Goal: Task Accomplishment & Management: Use online tool/utility

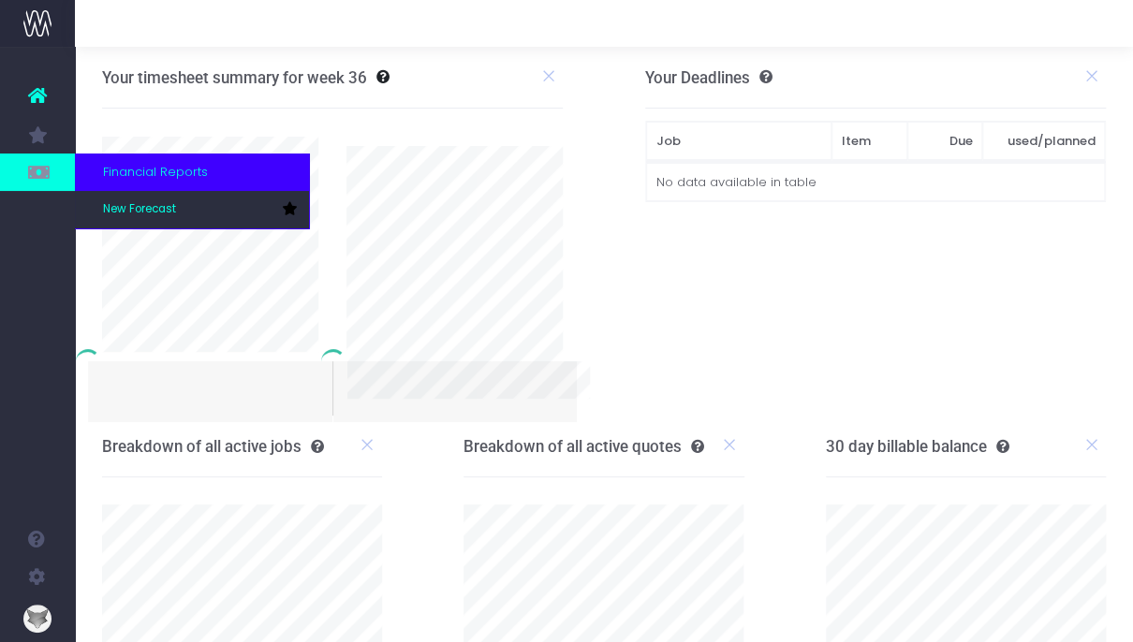
click at [143, 167] on span "Financial Reports" at bounding box center [155, 172] width 105 height 19
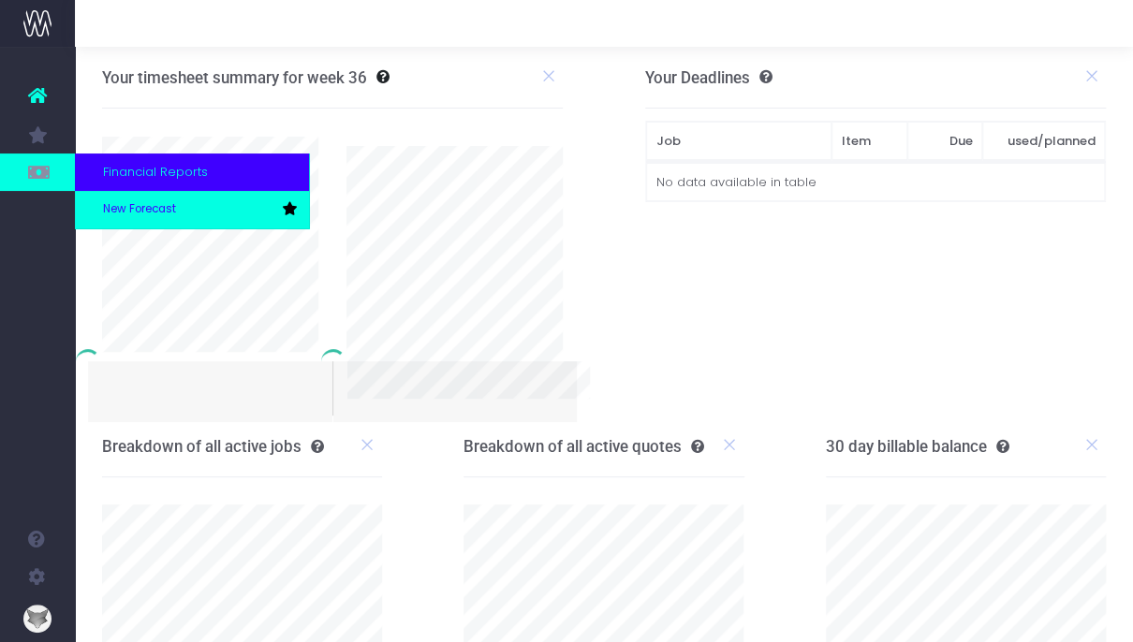
click at [137, 200] on link "New Forecast" at bounding box center [192, 209] width 234 height 37
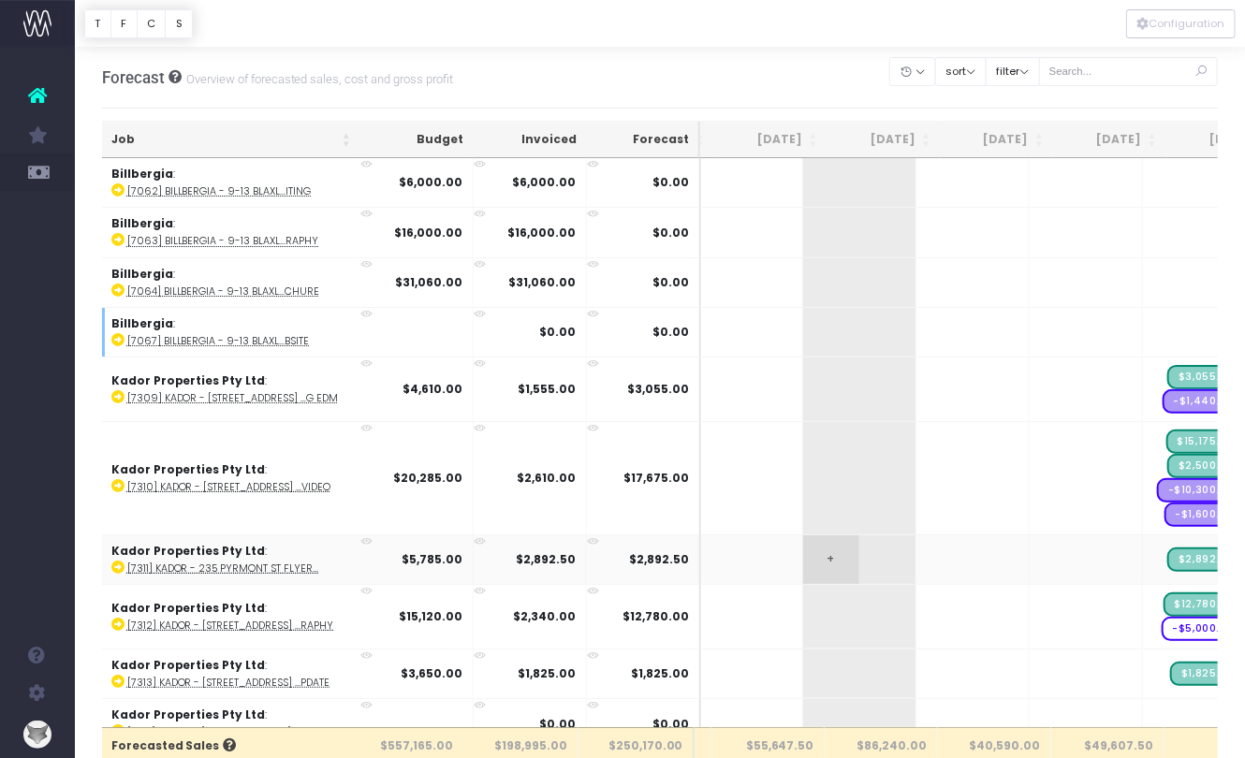
scroll to position [0, 211]
click at [987, 72] on button "sort" at bounding box center [960, 71] width 51 height 29
click at [993, 131] on link "Sort by Client Name Asc" at bounding box center [1008, 140] width 146 height 32
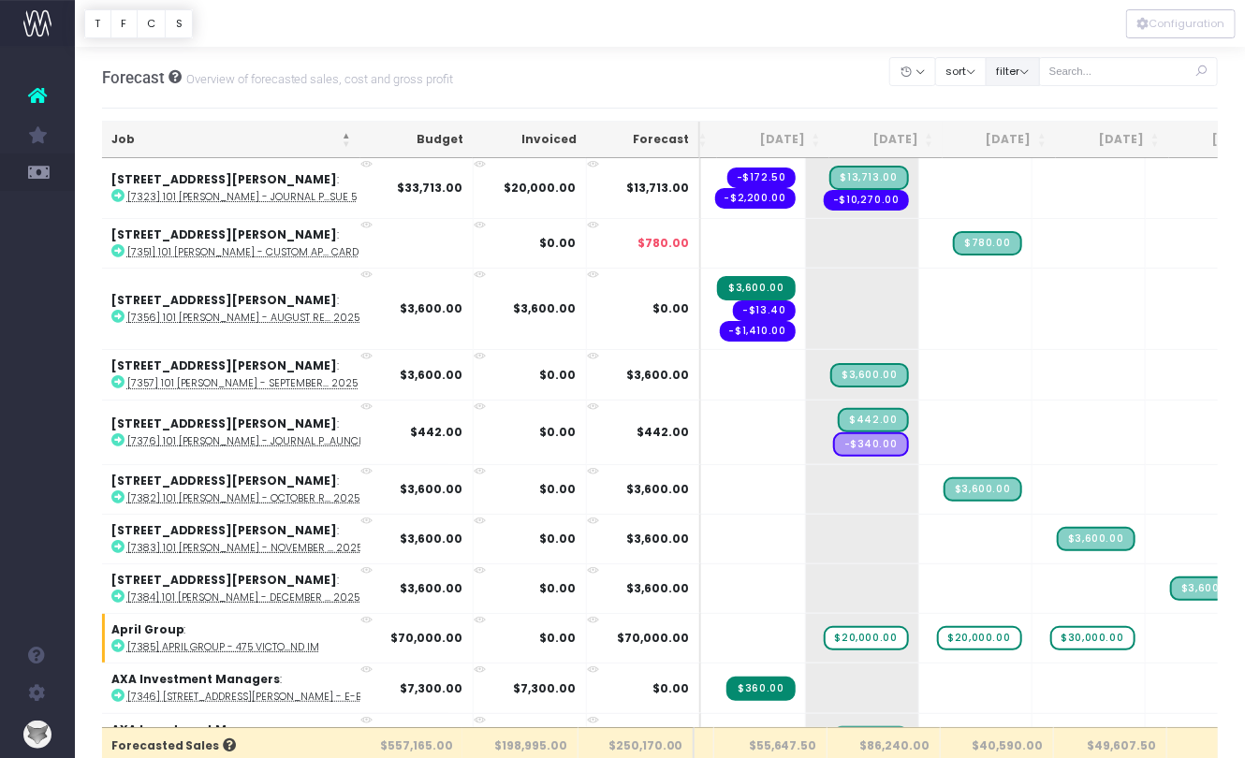
click at [1036, 71] on button "filter" at bounding box center [1013, 71] width 54 height 29
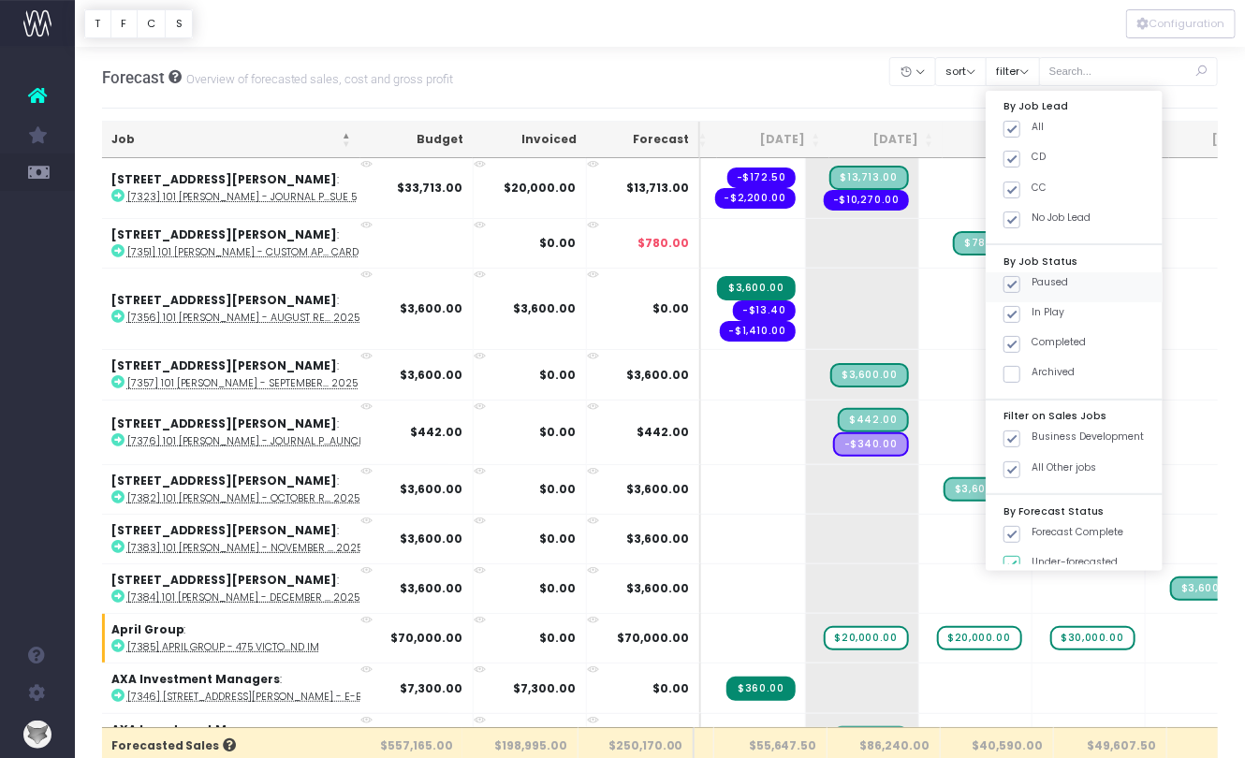
click at [1021, 284] on span at bounding box center [1012, 284] width 17 height 17
click at [1037, 284] on input "Paused" at bounding box center [1038, 281] width 12 height 12
checkbox input "false"
click at [1021, 340] on span at bounding box center [1012, 344] width 17 height 17
click at [1037, 340] on input "Completed" at bounding box center [1038, 341] width 12 height 12
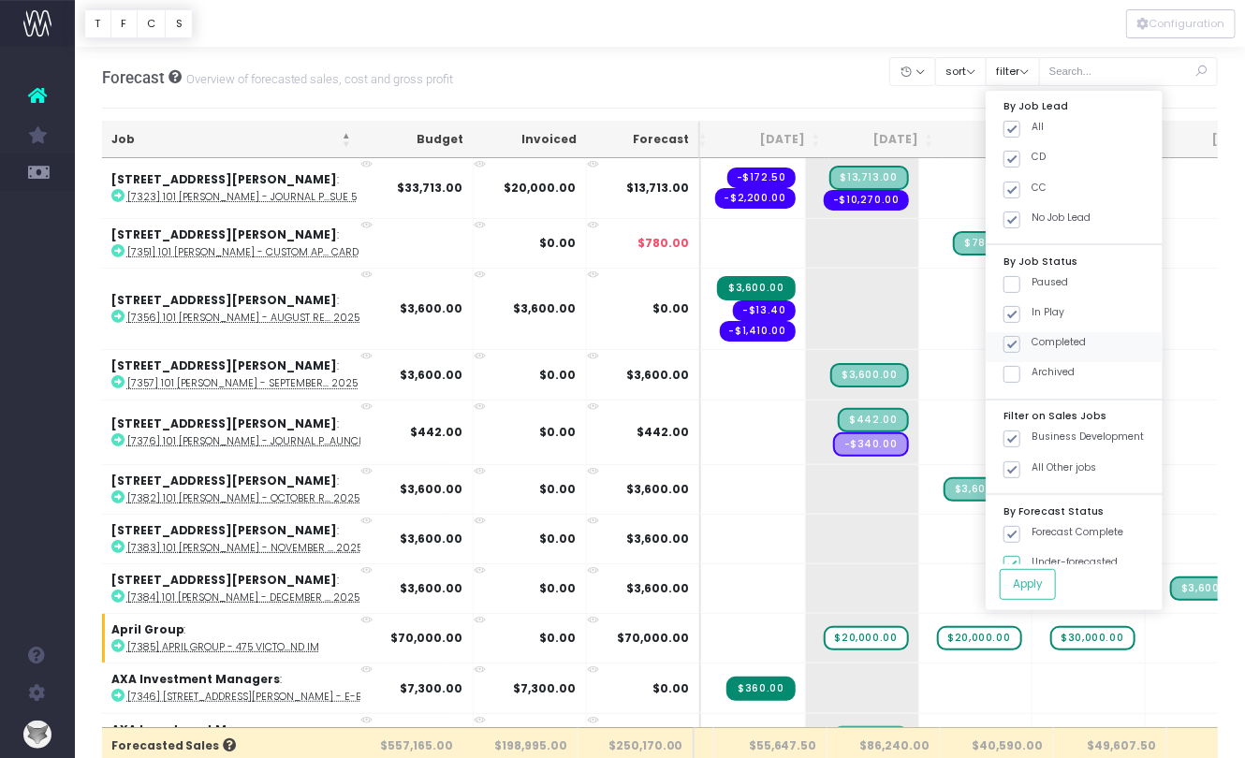
checkbox input "false"
click at [1044, 577] on button "Apply" at bounding box center [1028, 584] width 56 height 31
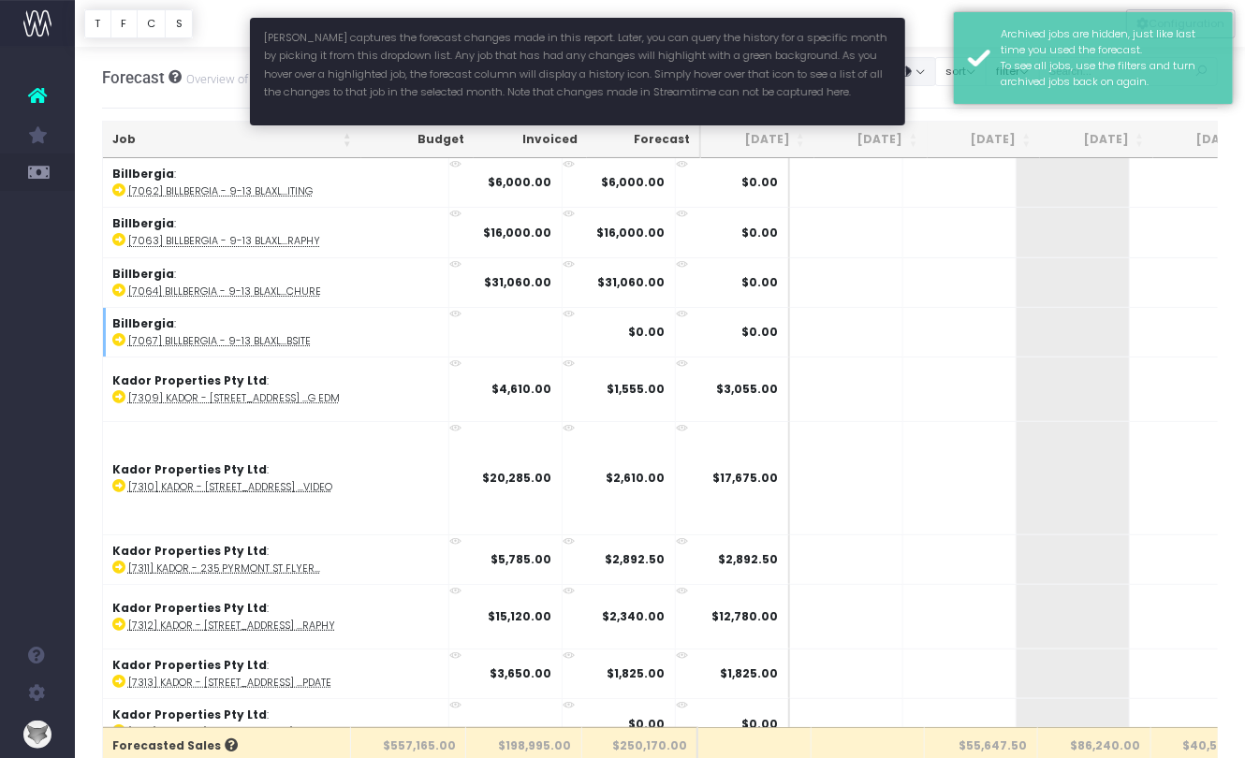
click at [936, 75] on button "button" at bounding box center [913, 71] width 47 height 29
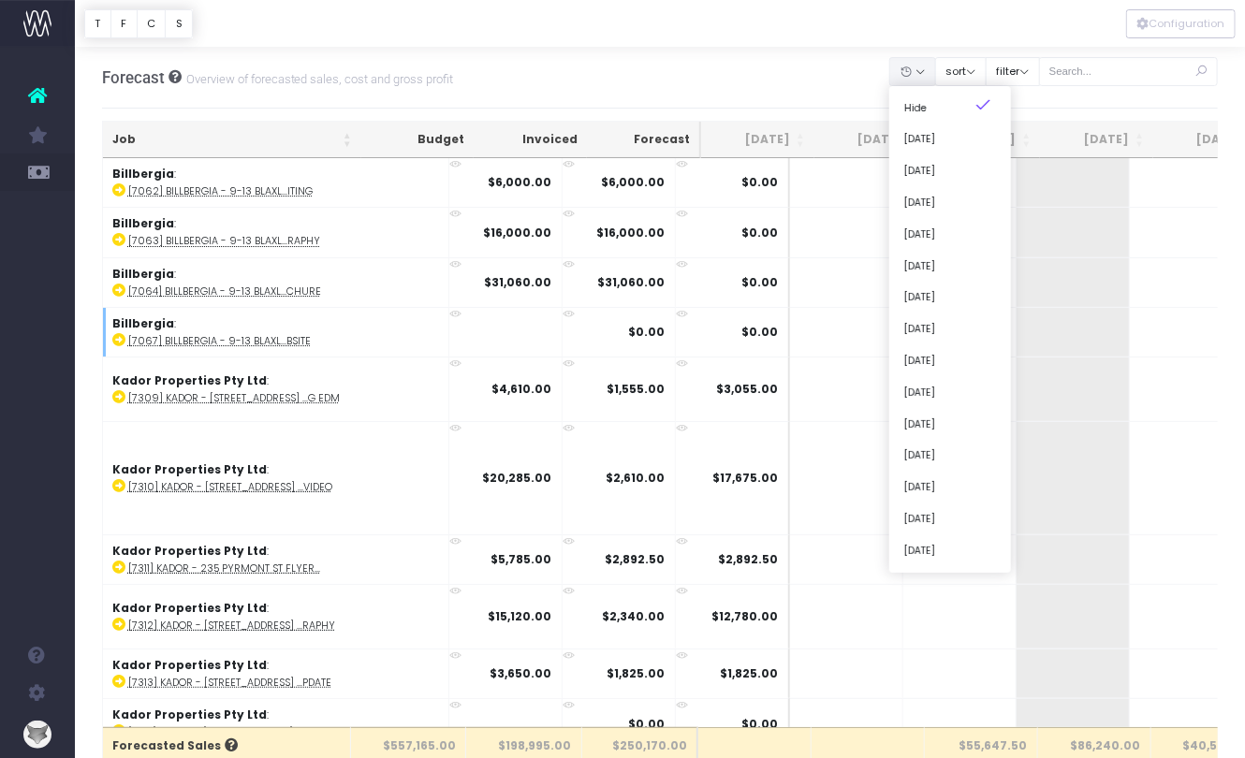
click at [945, 33] on div at bounding box center [660, 23] width 1170 height 47
click at [977, 70] on button "sort" at bounding box center [960, 71] width 51 height 29
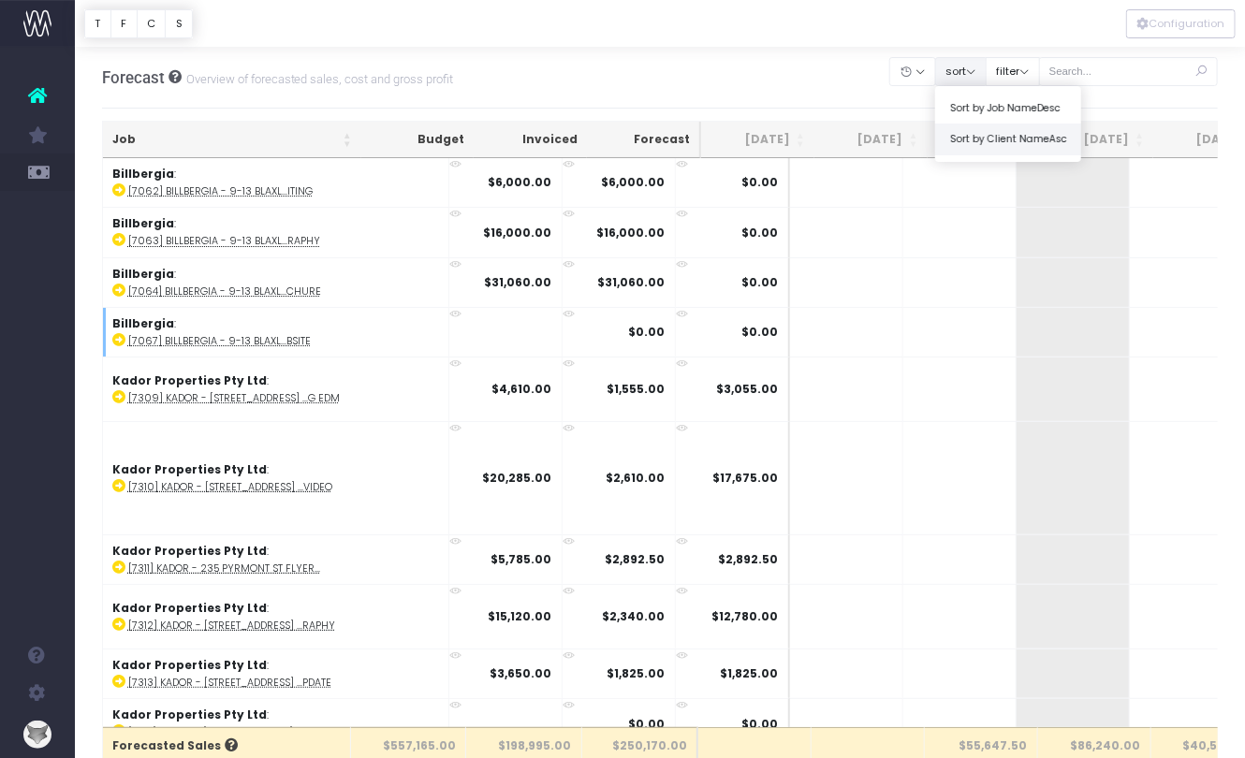
click at [968, 132] on link "Sort by Client Name Asc" at bounding box center [1008, 140] width 146 height 32
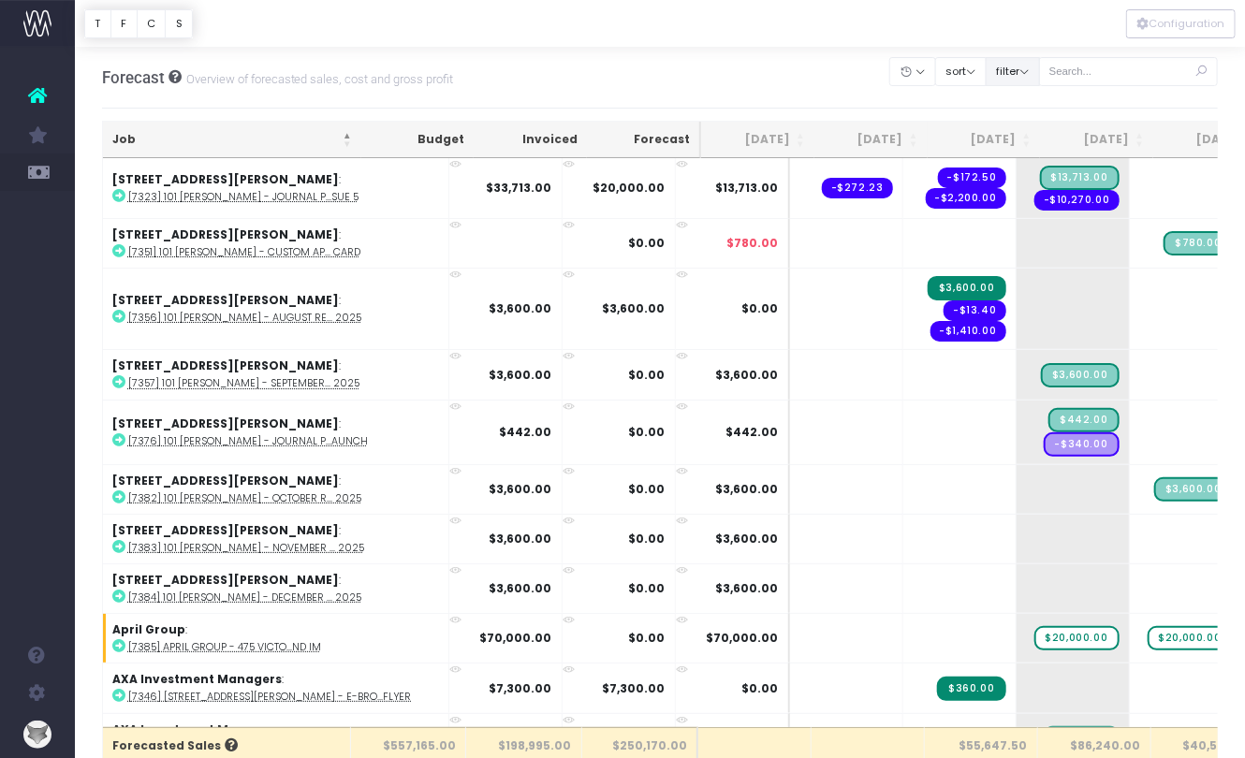
click at [1039, 73] on button "filter" at bounding box center [1013, 71] width 54 height 29
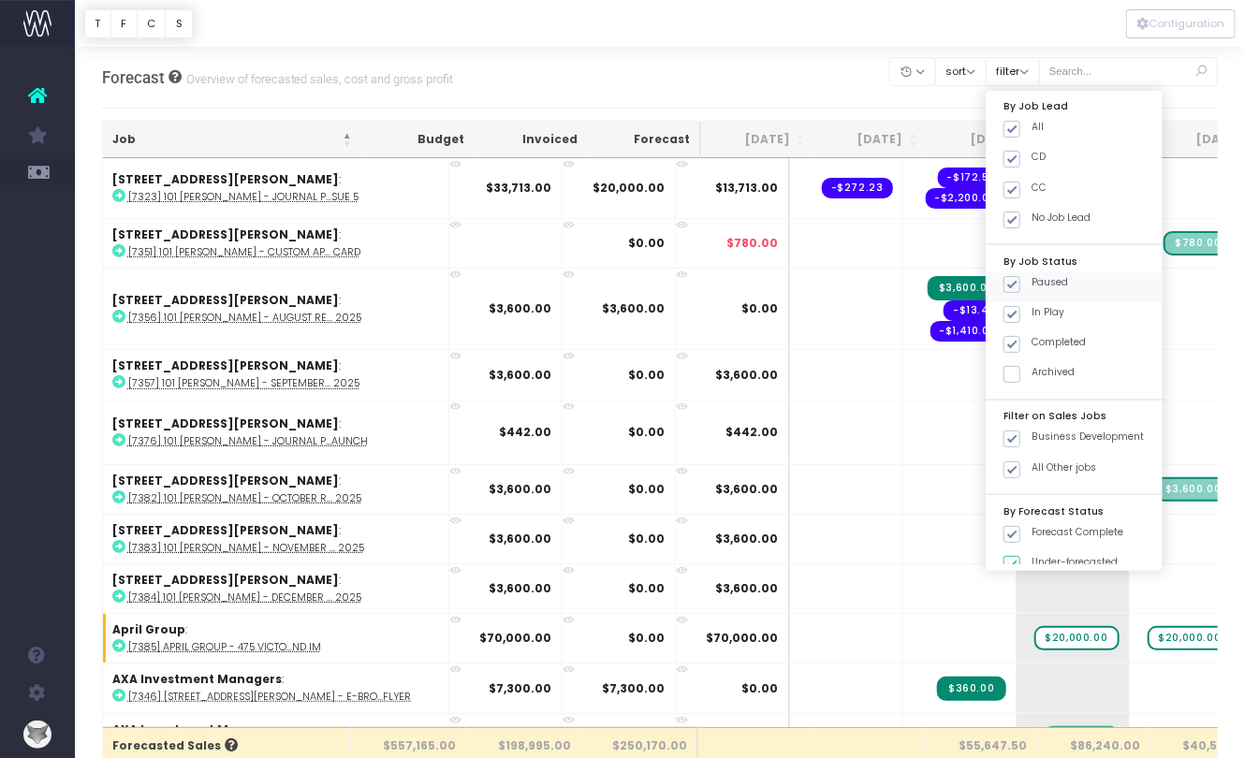
click at [1021, 284] on span at bounding box center [1012, 284] width 17 height 17
click at [1033, 284] on input "Paused" at bounding box center [1038, 281] width 12 height 12
checkbox input "false"
click at [1021, 346] on span at bounding box center [1012, 344] width 17 height 17
click at [1036, 346] on input "Completed" at bounding box center [1038, 341] width 12 height 12
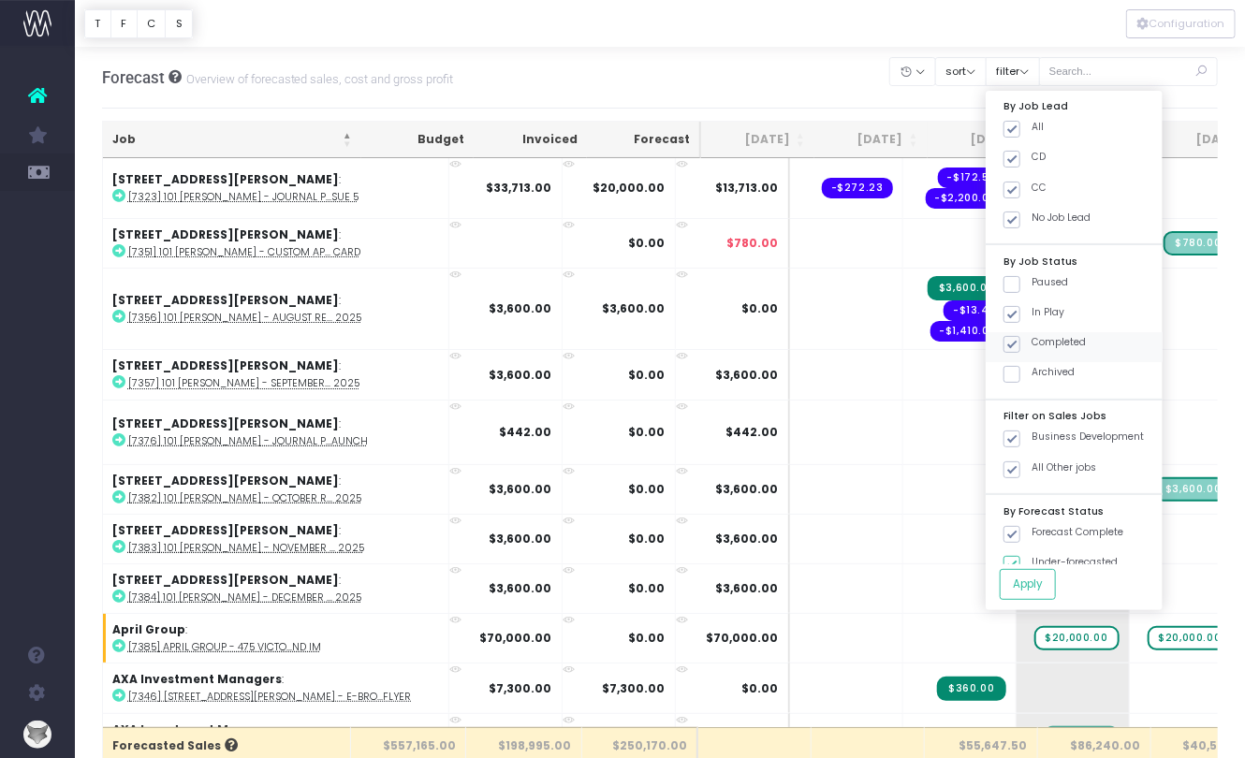
checkbox input "false"
click at [1042, 587] on button "Apply" at bounding box center [1028, 584] width 56 height 31
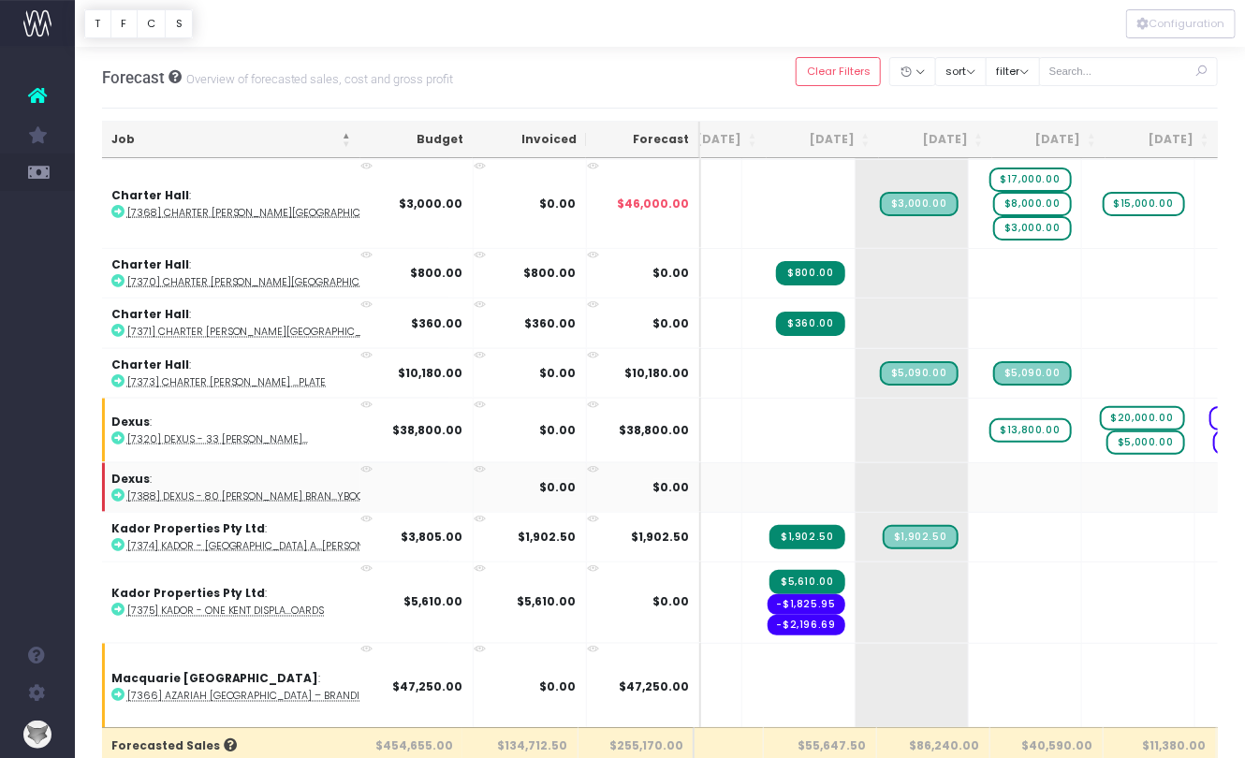
click at [175, 490] on abbr "[7388] Dexus - 80 [PERSON_NAME] Bran...ybook" at bounding box center [248, 497] width 243 height 14
click at [856, 471] on span "+" at bounding box center [884, 487] width 56 height 49
click at [856, 469] on span "+" at bounding box center [884, 487] width 56 height 49
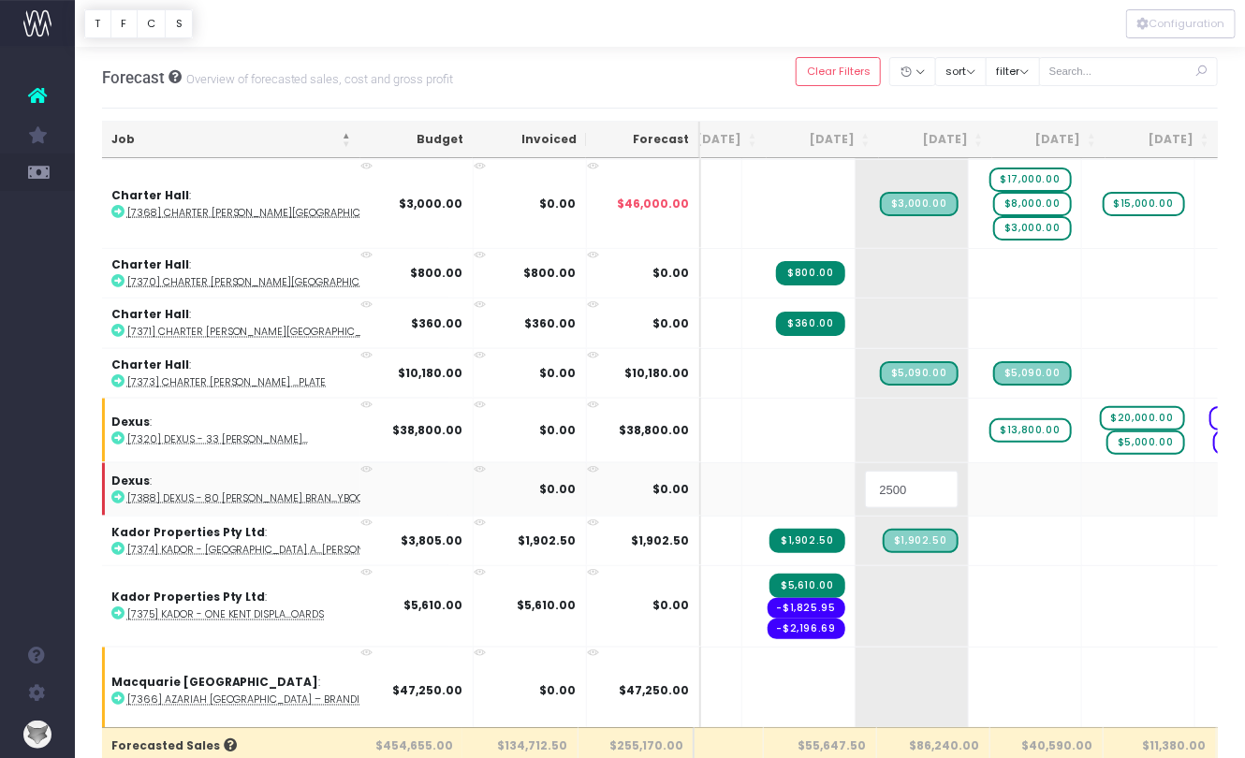
type input "25000"
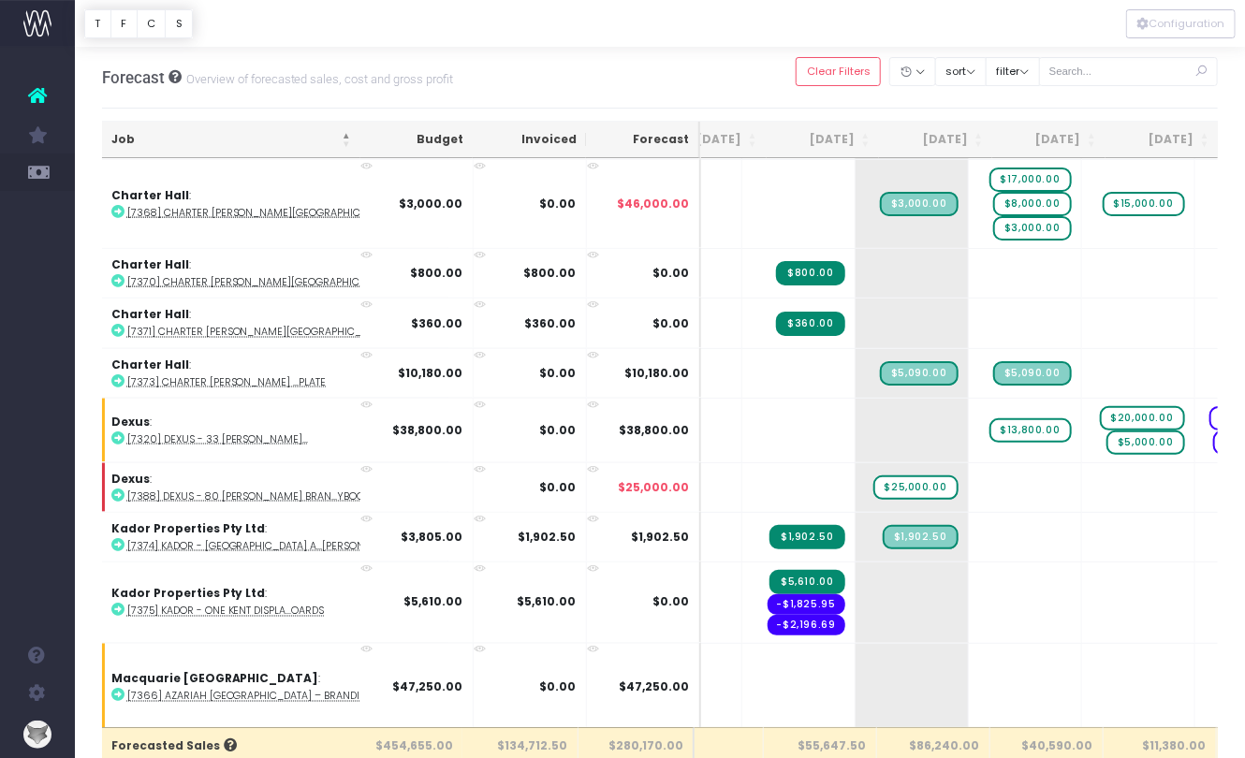
click at [0, 0] on span "+" at bounding box center [0, 0] width 0 height 0
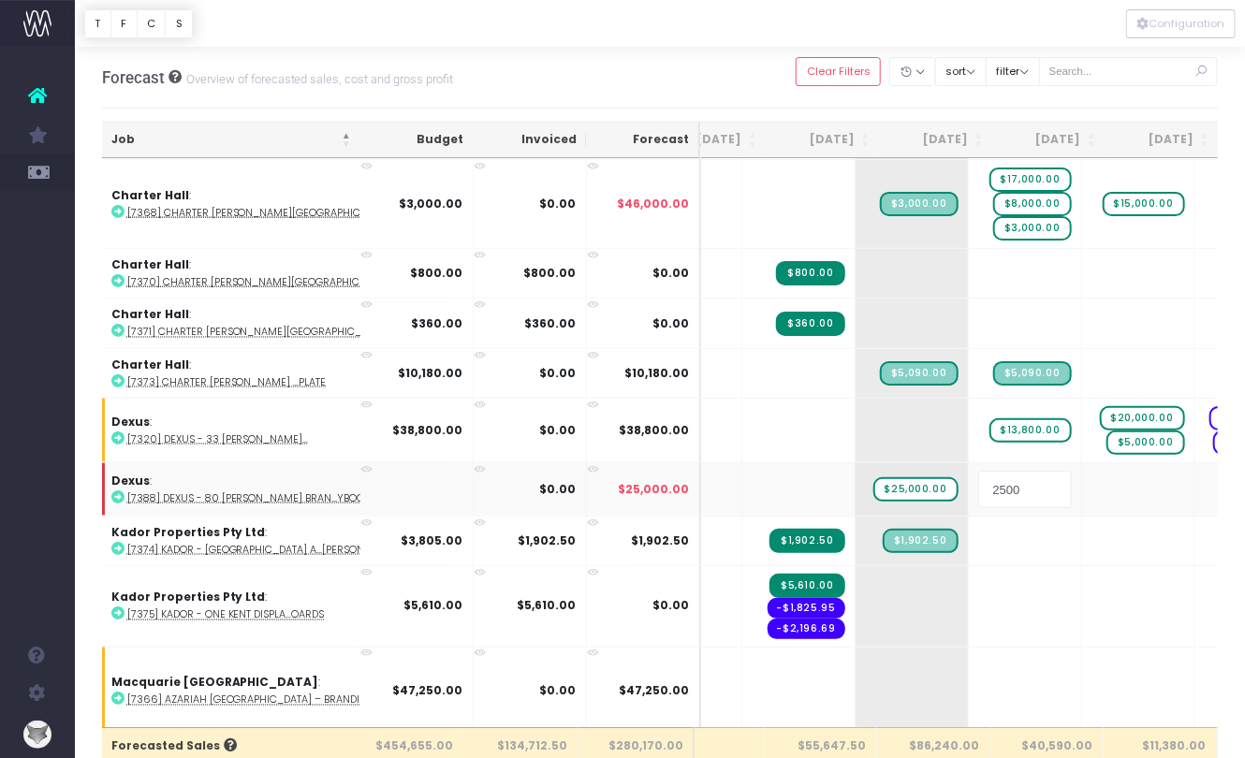
type input "25000"
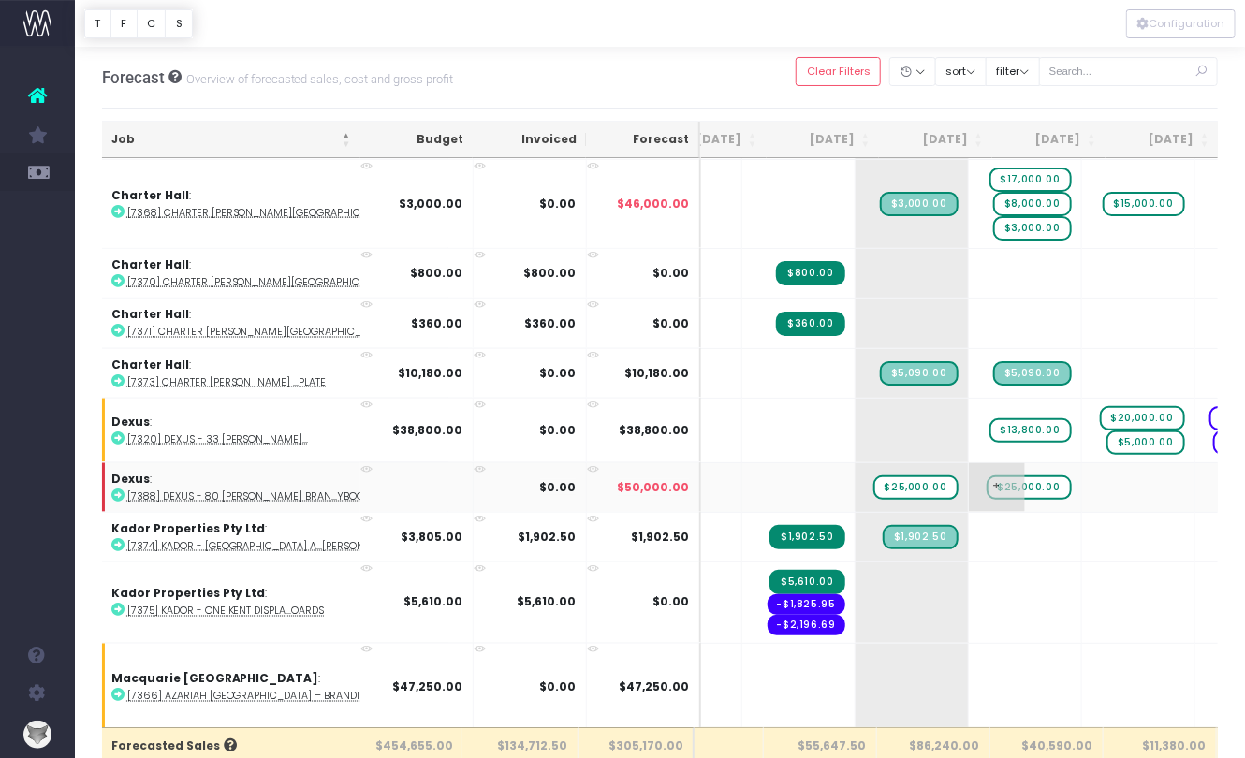
click at [969, 463] on span "+" at bounding box center [997, 487] width 56 height 49
click at [938, 440] on body "Oh my... this is bad. [PERSON_NAME] wasn't able to load this page. Please conta…" at bounding box center [622, 379] width 1245 height 758
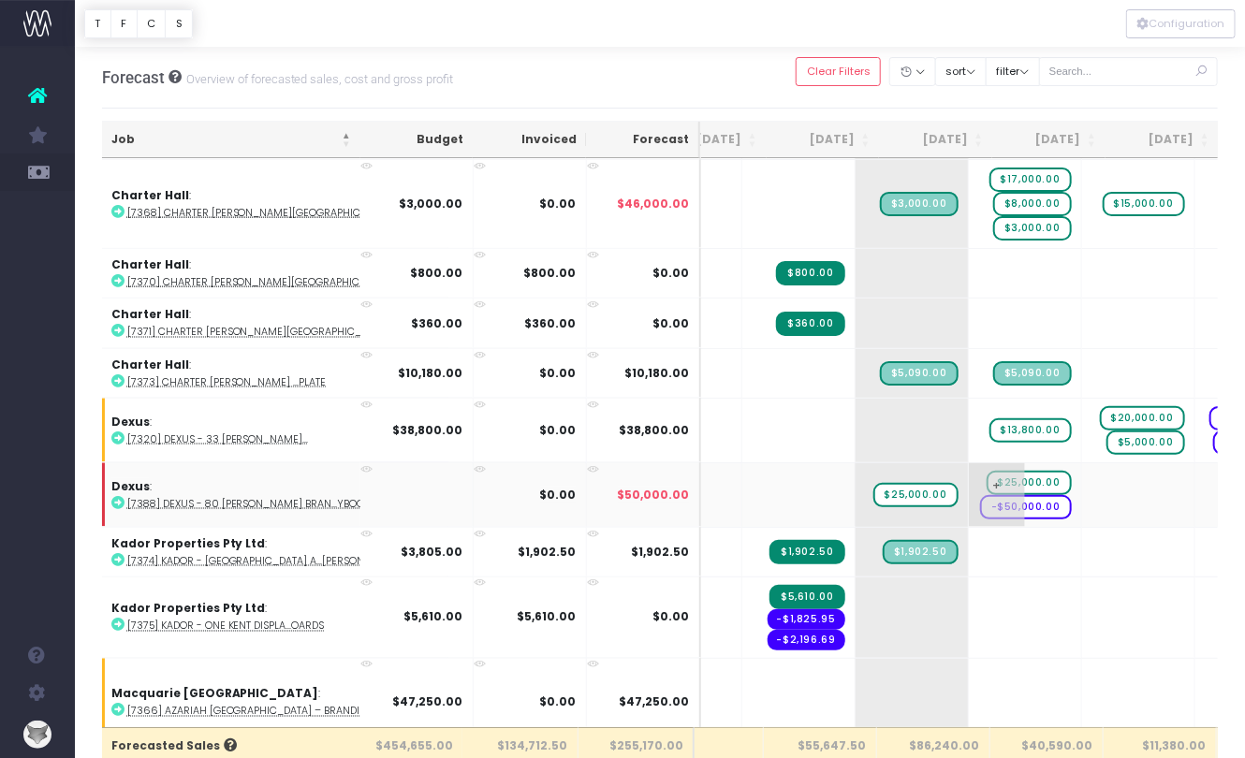
click at [980, 495] on span "-$50,000.00" at bounding box center [1026, 507] width 92 height 24
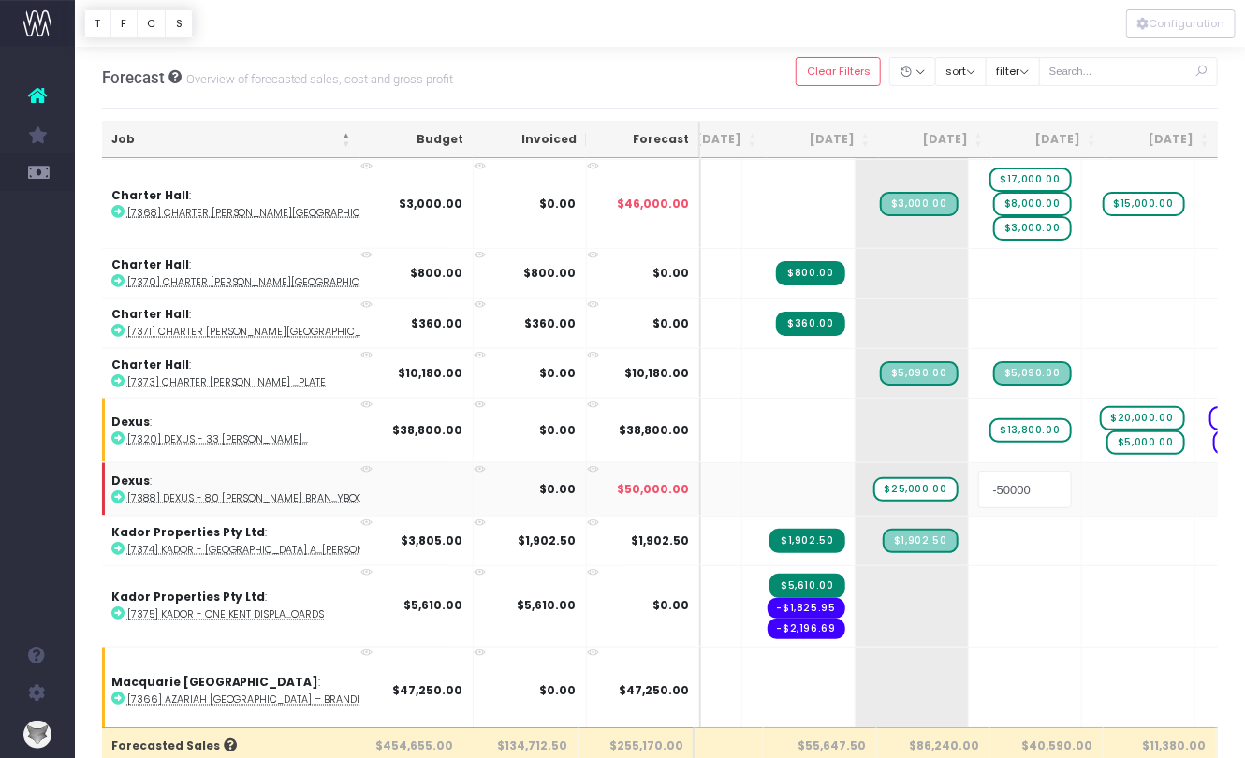
click at [978, 472] on input "-50000" at bounding box center [1025, 489] width 94 height 37
type input "1"
type input "8000"
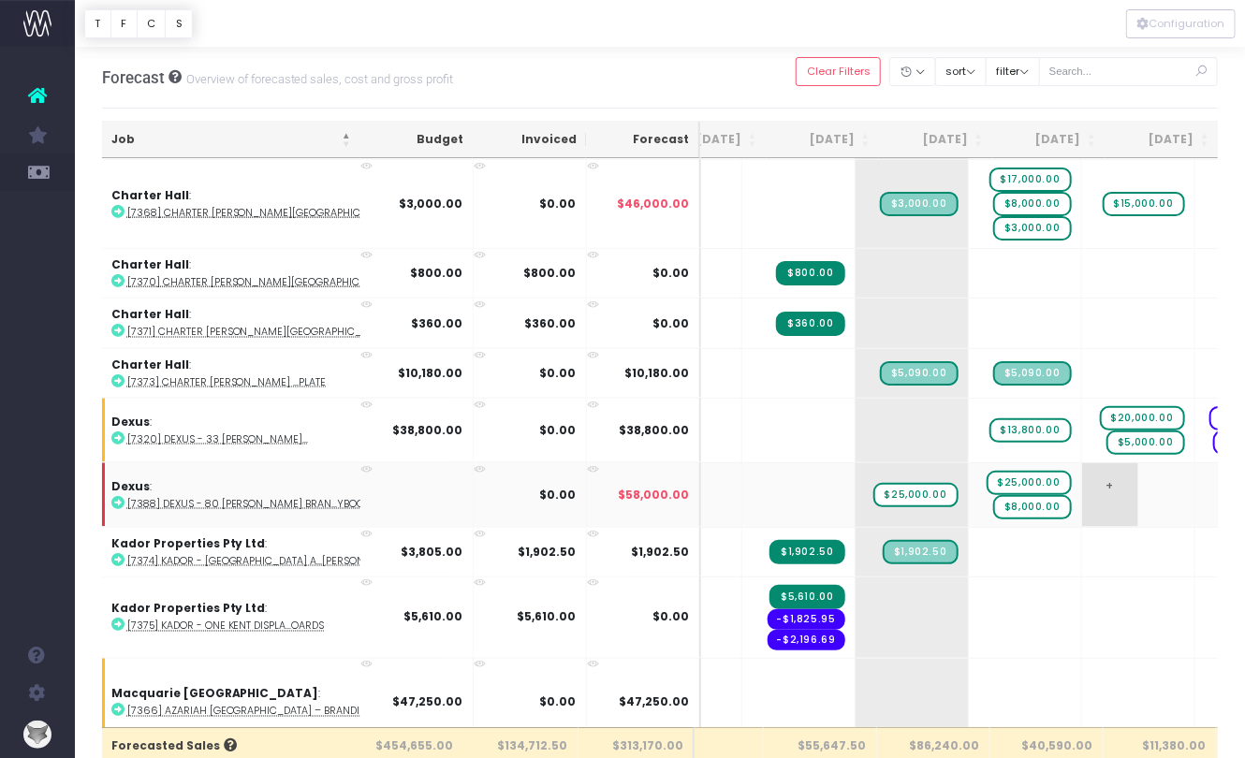
click at [1082, 467] on span "+" at bounding box center [1110, 495] width 56 height 64
type input "25000"
click at [1082, 463] on span "+" at bounding box center [1110, 495] width 56 height 64
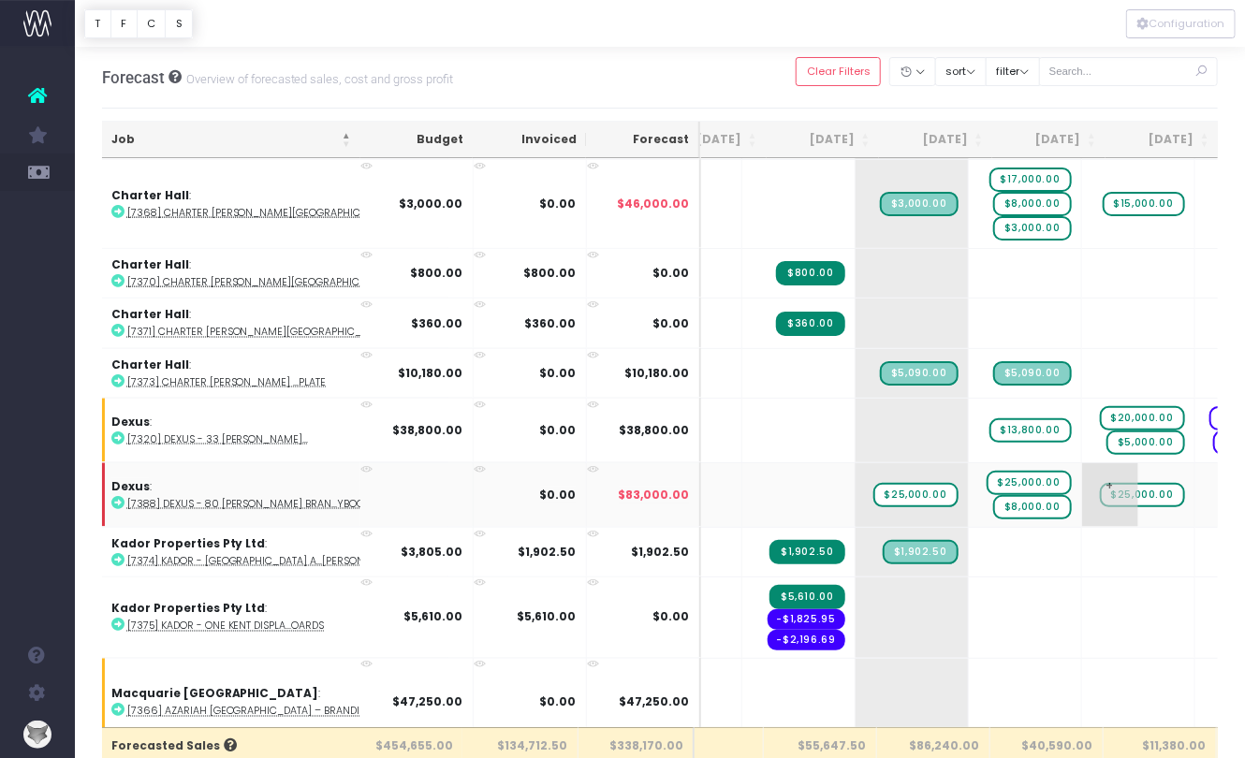
click at [1082, 463] on span "+" at bounding box center [1110, 495] width 56 height 64
type input "-17000"
click at [1082, 463] on span "+" at bounding box center [1110, 495] width 56 height 64
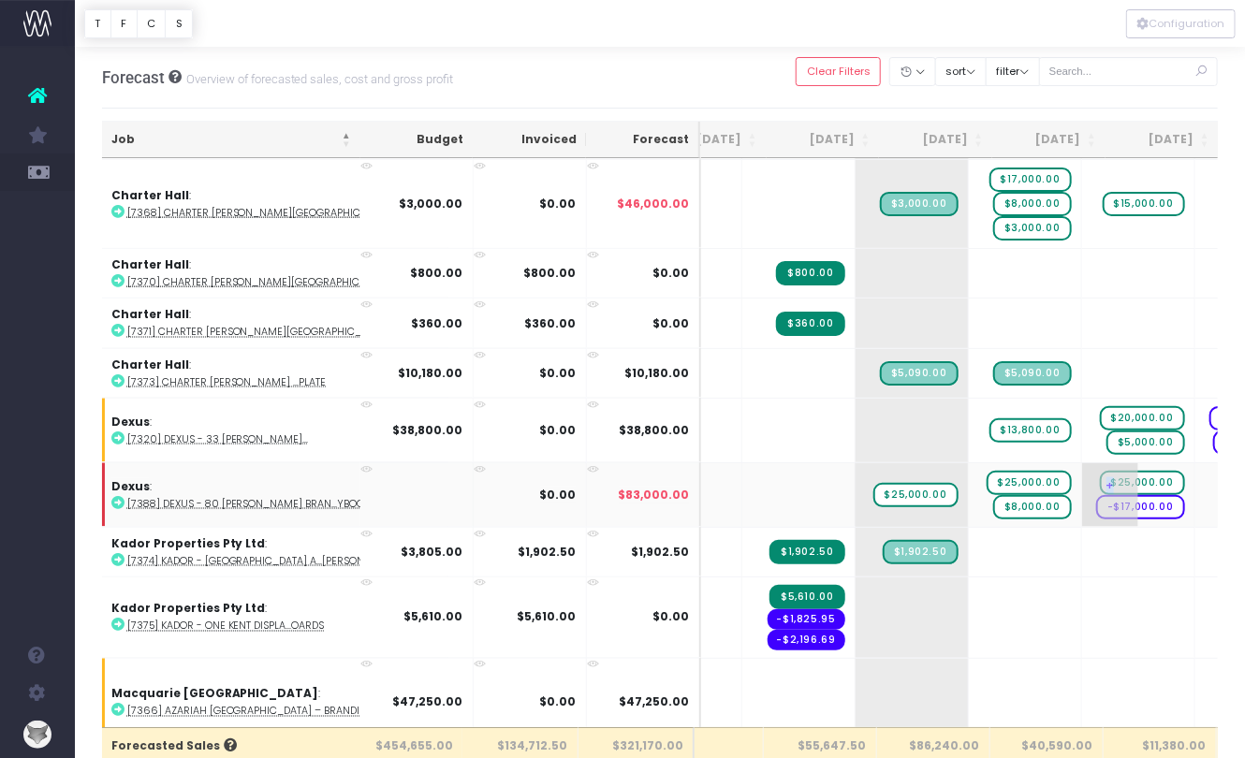
click at [1082, 463] on span "+" at bounding box center [1110, 495] width 56 height 64
click at [1006, 441] on body "Oh my... this is bad. [PERSON_NAME] wasn't able to load this page. Please conta…" at bounding box center [622, 379] width 1245 height 758
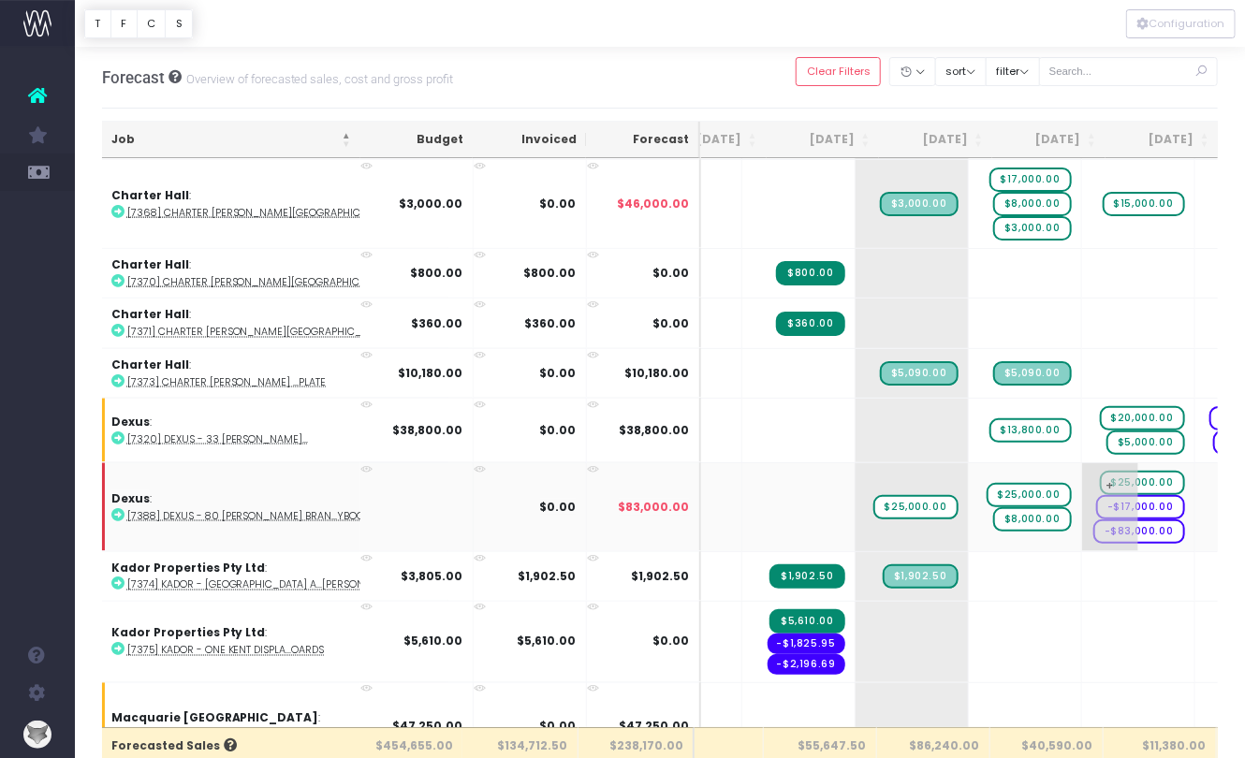
click at [1094, 520] on span "-$83,000.00" at bounding box center [1140, 532] width 92 height 24
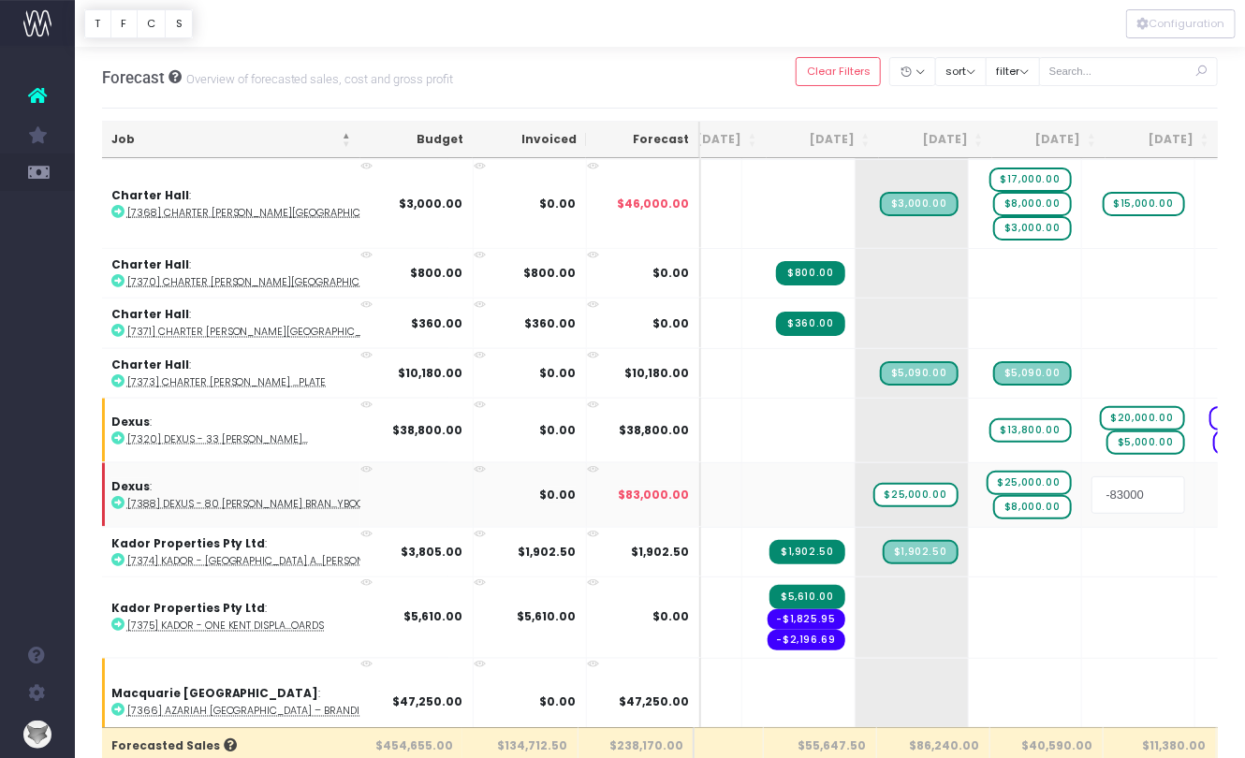
click at [1092, 477] on input "-83000" at bounding box center [1139, 495] width 94 height 37
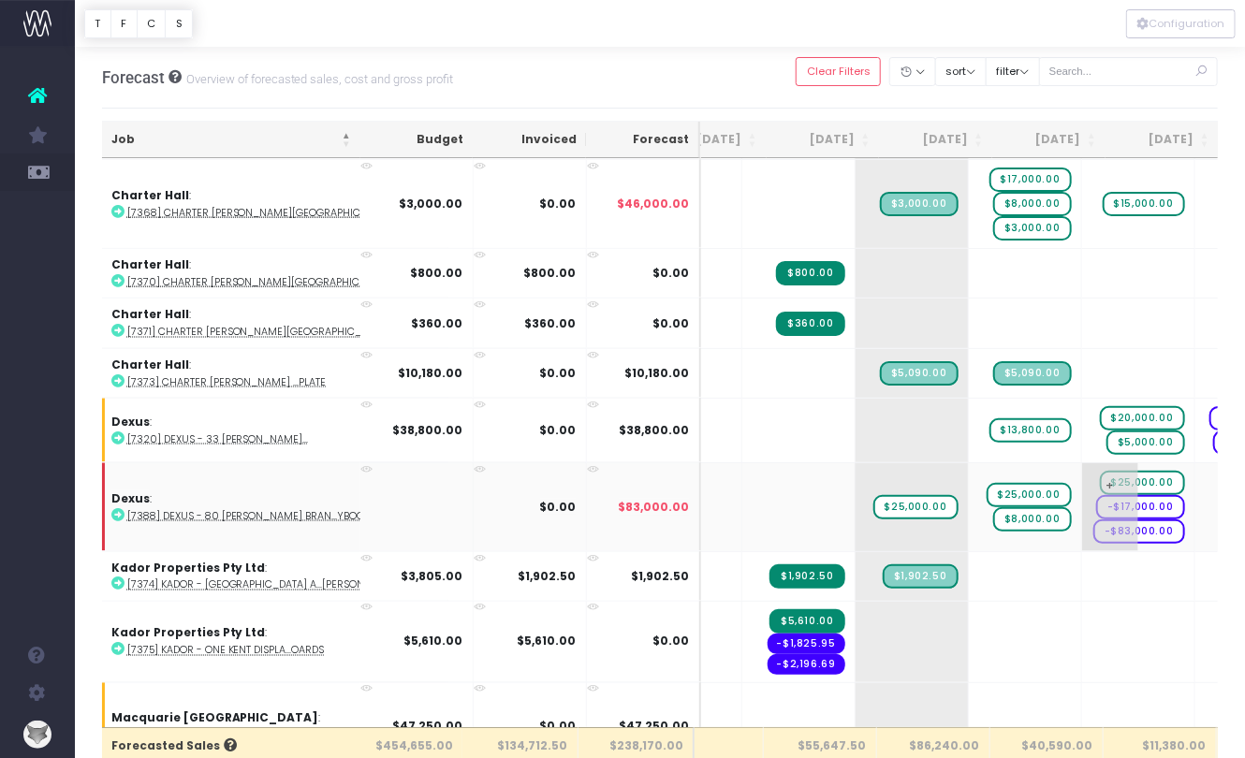
click at [1094, 520] on span "-$83,000.00" at bounding box center [1140, 532] width 92 height 24
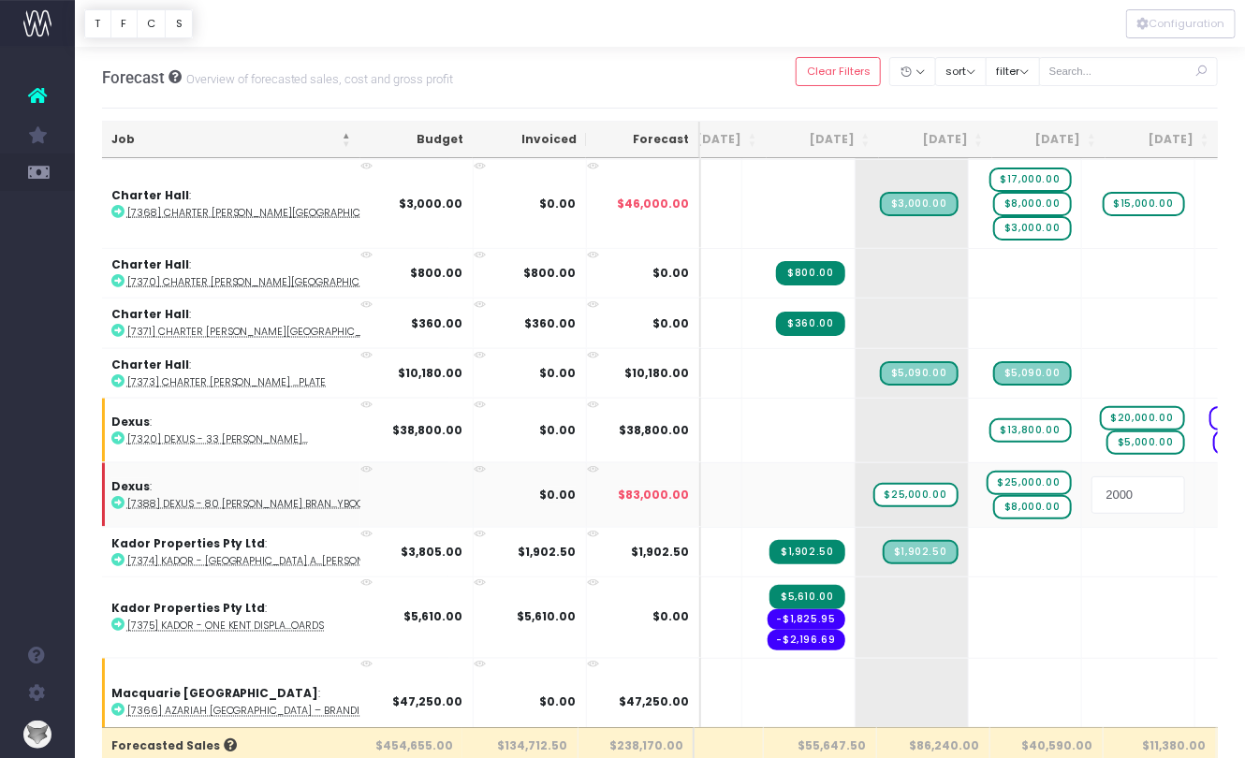
type input "20000"
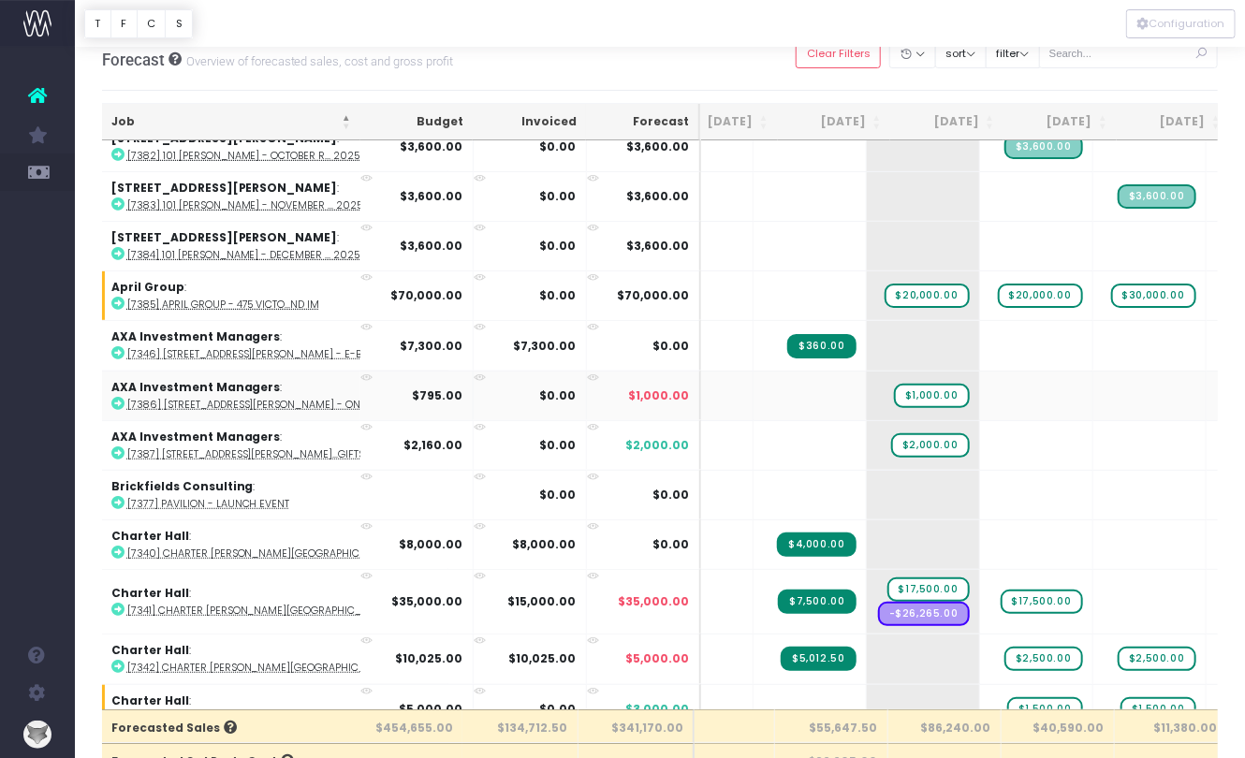
scroll to position [337, 150]
